Goal: Information Seeking & Learning: Learn about a topic

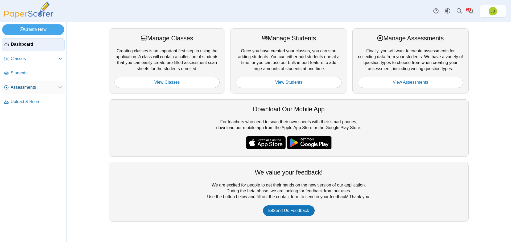
click at [32, 89] on span "Assessments" at bounding box center [35, 88] width 48 height 6
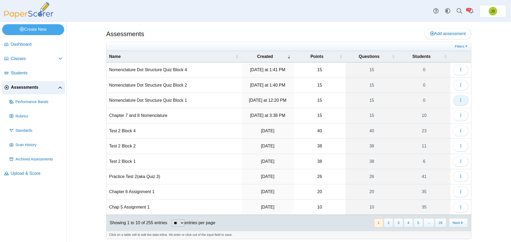
click at [459, 101] on icon "button" at bounding box center [461, 100] width 4 height 4
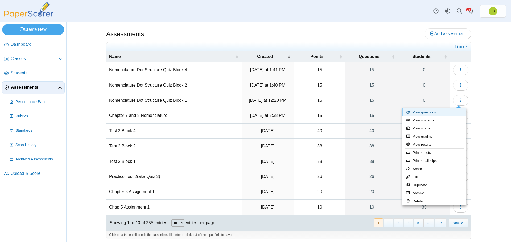
click at [430, 113] on link "View questions" at bounding box center [434, 113] width 64 height 8
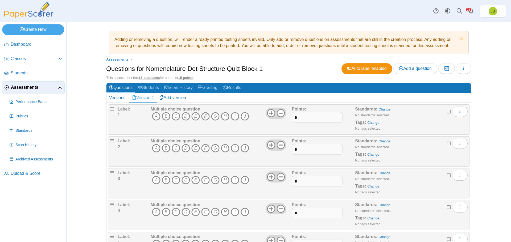
click at [204, 116] on icon "F" at bounding box center [205, 116] width 9 height 9
click at [175, 149] on icon "C" at bounding box center [176, 148] width 9 height 9
click at [212, 179] on icon "G" at bounding box center [215, 180] width 9 height 9
drag, startPoint x: 233, startPoint y: 210, endPoint x: 226, endPoint y: 215, distance: 8.2
click at [233, 210] on icon "I" at bounding box center [235, 212] width 9 height 9
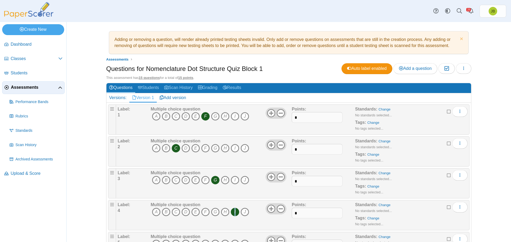
scroll to position [53, 0]
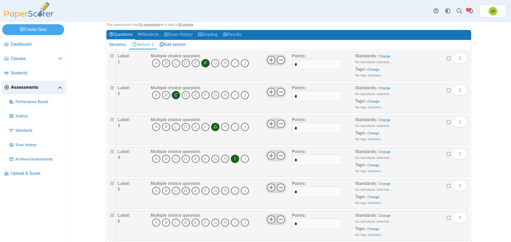
click at [184, 191] on icon "D" at bounding box center [186, 191] width 9 height 9
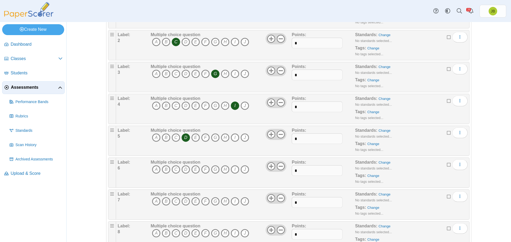
scroll to position [160, 0]
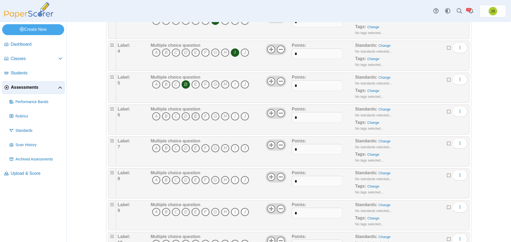
click at [195, 116] on icon "E" at bounding box center [195, 116] width 9 height 9
click at [164, 149] on icon "B" at bounding box center [166, 148] width 9 height 9
drag, startPoint x: 232, startPoint y: 179, endPoint x: 230, endPoint y: 183, distance: 3.6
click at [232, 179] on icon "I" at bounding box center [235, 180] width 9 height 9
click at [185, 211] on icon "D" at bounding box center [186, 212] width 9 height 9
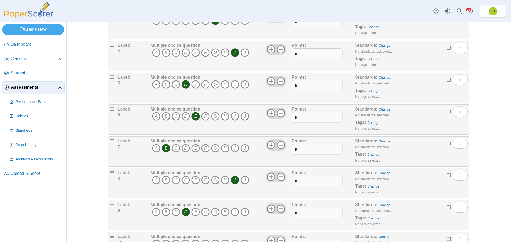
scroll to position [213, 0]
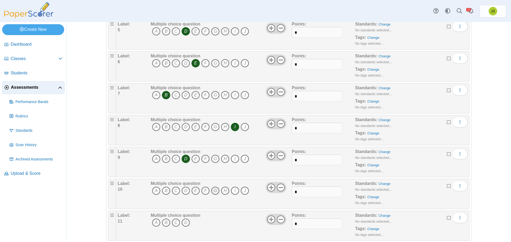
click at [215, 192] on icon "G" at bounding box center [215, 191] width 9 height 9
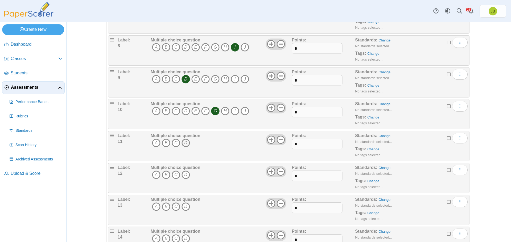
click at [183, 142] on icon "D" at bounding box center [186, 143] width 9 height 9
click at [153, 175] on icon "A" at bounding box center [156, 175] width 9 height 9
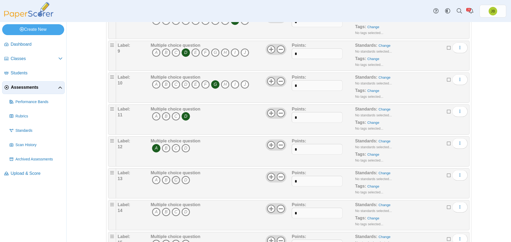
click at [174, 180] on icon "C" at bounding box center [176, 180] width 9 height 9
click at [165, 213] on icon "B" at bounding box center [166, 212] width 9 height 9
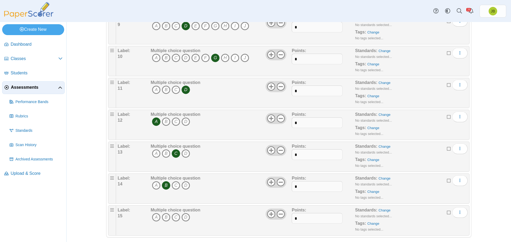
scroll to position [352, 0]
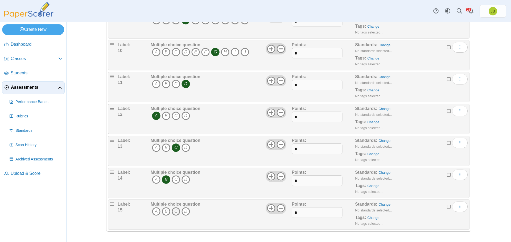
click at [175, 211] on icon "C" at bounding box center [176, 212] width 9 height 9
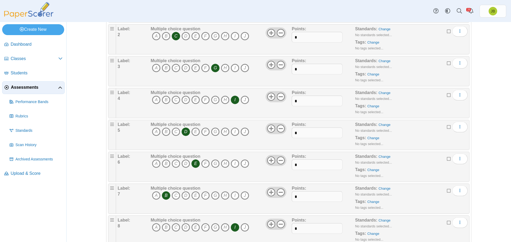
scroll to position [0, 0]
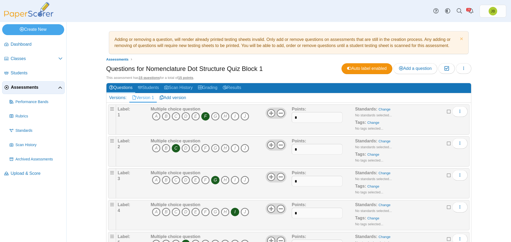
click at [25, 88] on span "Assessments" at bounding box center [34, 88] width 47 height 6
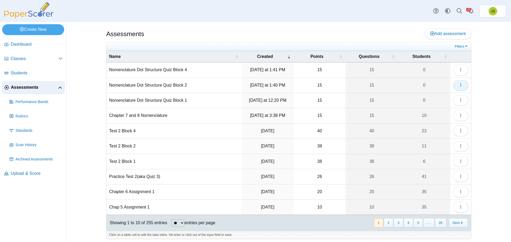
click at [460, 84] on icon "button" at bounding box center [461, 85] width 4 height 4
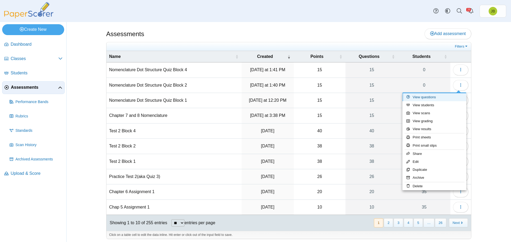
click at [426, 97] on link "View questions" at bounding box center [434, 97] width 64 height 8
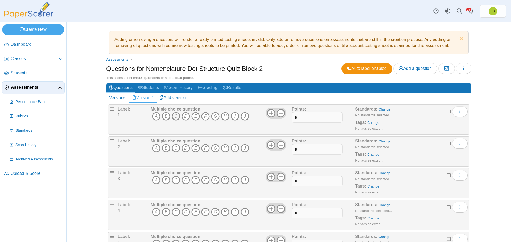
click at [174, 117] on icon "C" at bounding box center [176, 116] width 9 height 9
click at [162, 115] on icon "B" at bounding box center [166, 116] width 9 height 9
click at [172, 117] on icon "C" at bounding box center [176, 116] width 9 height 9
click at [222, 149] on icon "H" at bounding box center [225, 148] width 9 height 9
click at [214, 180] on icon "G" at bounding box center [215, 180] width 9 height 9
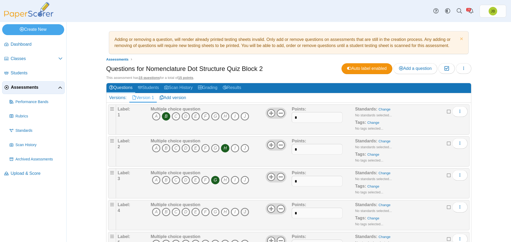
click at [243, 209] on icon "J" at bounding box center [245, 212] width 9 height 9
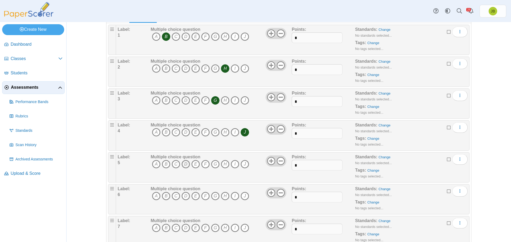
click at [184, 166] on icon "D" at bounding box center [186, 164] width 9 height 9
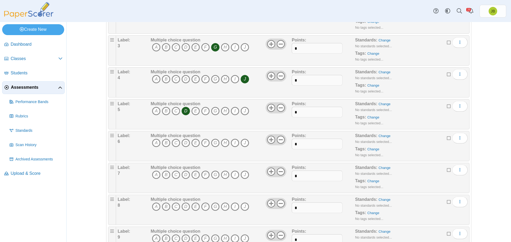
scroll to position [160, 0]
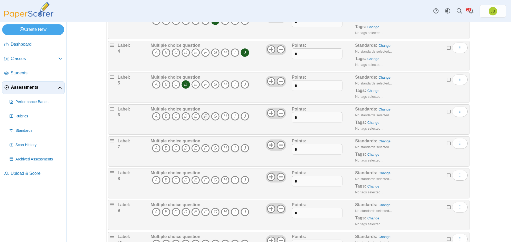
click at [202, 116] on icon "F" at bounding box center [205, 116] width 9 height 9
click at [165, 148] on icon "B" at bounding box center [166, 148] width 9 height 9
click at [223, 180] on icon "H" at bounding box center [225, 180] width 9 height 9
click at [185, 211] on icon "D" at bounding box center [186, 212] width 9 height 9
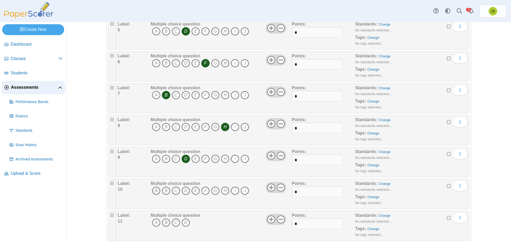
click at [155, 190] on icon "A" at bounding box center [156, 191] width 9 height 9
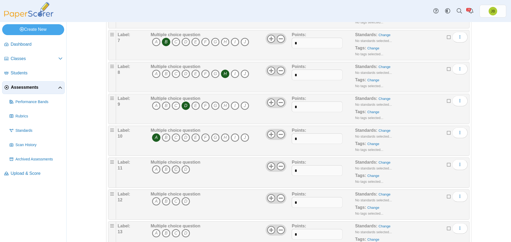
click at [174, 169] on icon "C" at bounding box center [176, 170] width 9 height 9
click at [153, 201] on icon "A" at bounding box center [156, 201] width 9 height 9
click at [175, 233] on icon "C" at bounding box center [176, 233] width 9 height 9
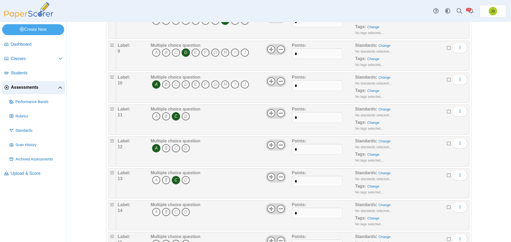
scroll to position [346, 0]
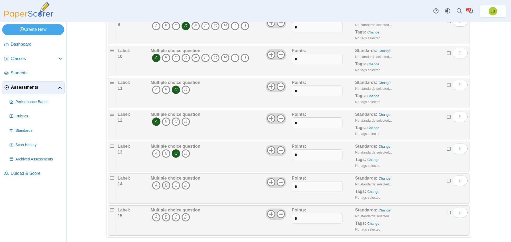
click at [164, 186] on icon "B" at bounding box center [166, 186] width 9 height 9
click at [155, 216] on icon "A" at bounding box center [156, 217] width 9 height 9
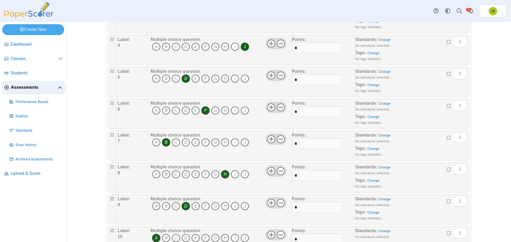
scroll to position [0, 0]
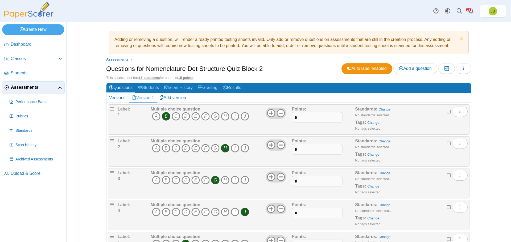
click at [19, 87] on span "Assessments" at bounding box center [34, 88] width 47 height 6
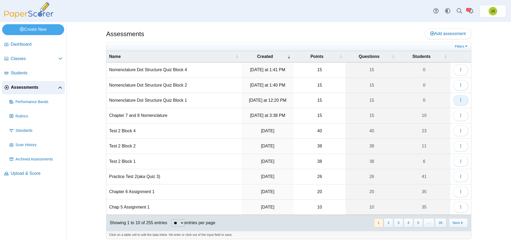
click at [463, 101] on button "button" at bounding box center [460, 100] width 15 height 11
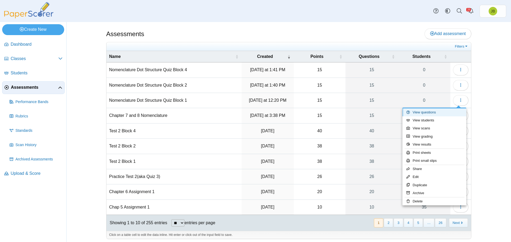
click at [427, 113] on link "View questions" at bounding box center [434, 113] width 64 height 8
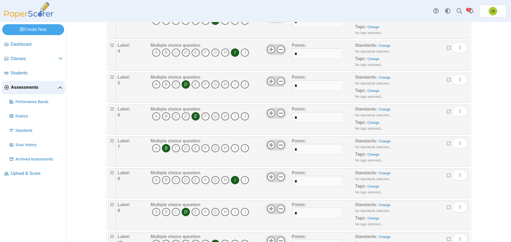
scroll to position [240, 0]
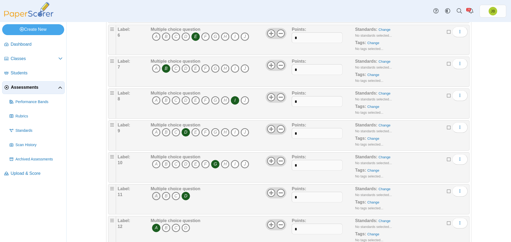
click at [153, 195] on icon "A" at bounding box center [156, 196] width 9 height 9
click at [185, 196] on icon "D" at bounding box center [186, 196] width 9 height 9
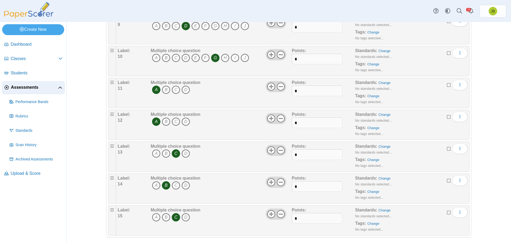
scroll to position [352, 0]
